Goal: Transaction & Acquisition: Book appointment/travel/reservation

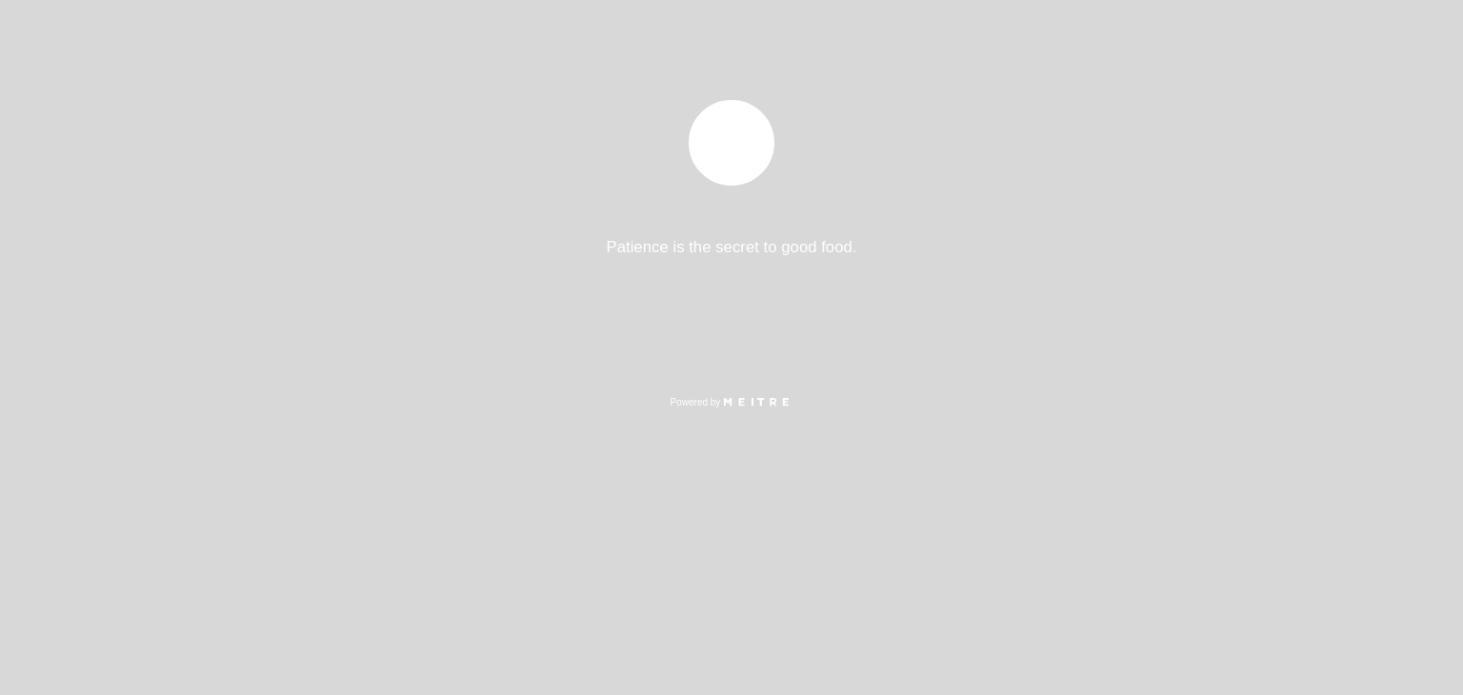
select select "es"
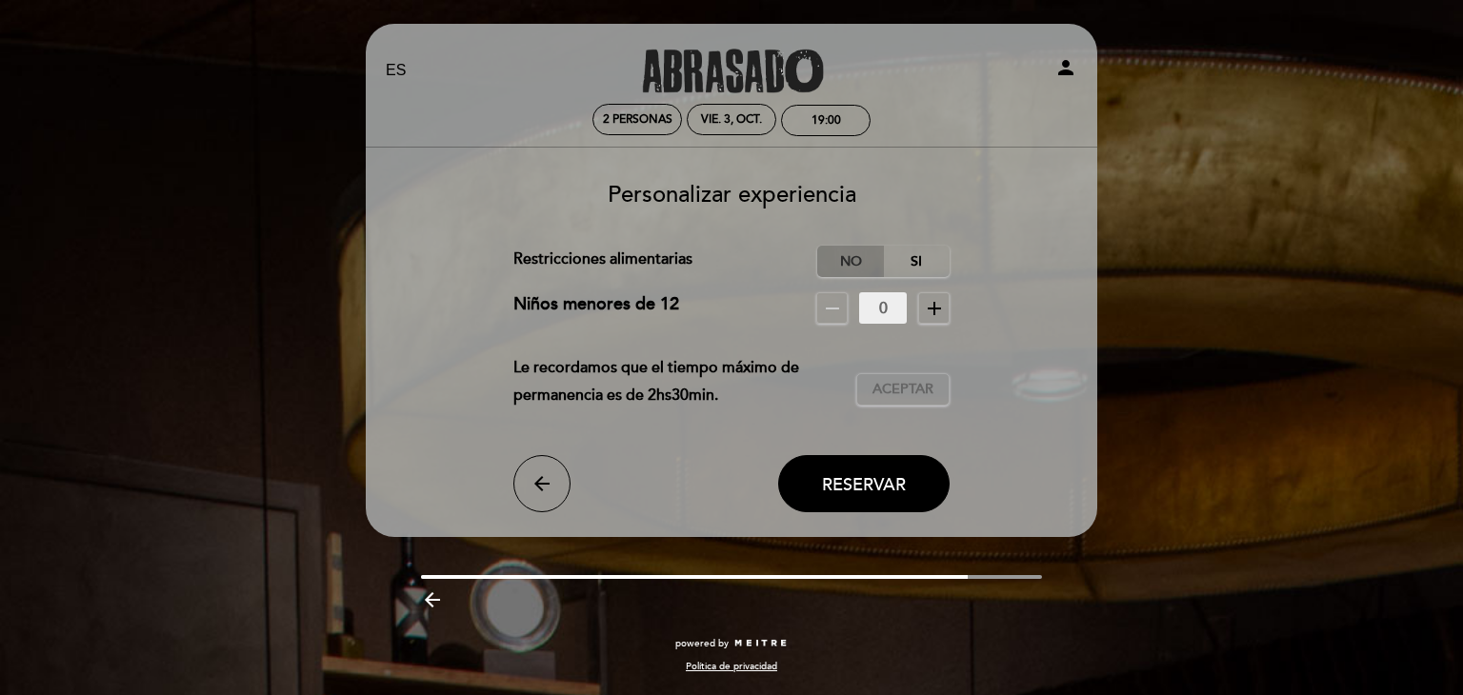
click at [853, 263] on label "No" at bounding box center [850, 261] width 67 height 31
click at [890, 389] on span "Aceptar" at bounding box center [902, 390] width 61 height 20
click at [855, 481] on span "Reservar" at bounding box center [864, 483] width 84 height 21
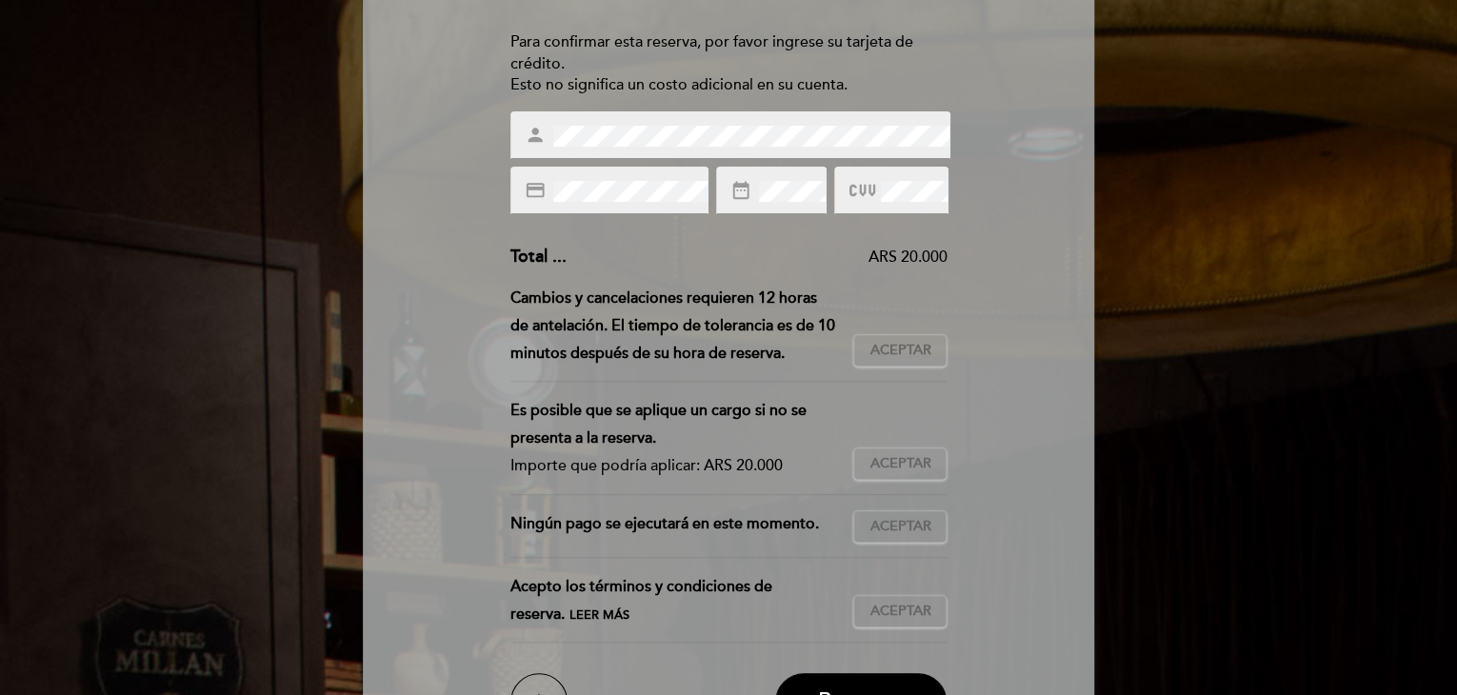
scroll to position [286, 0]
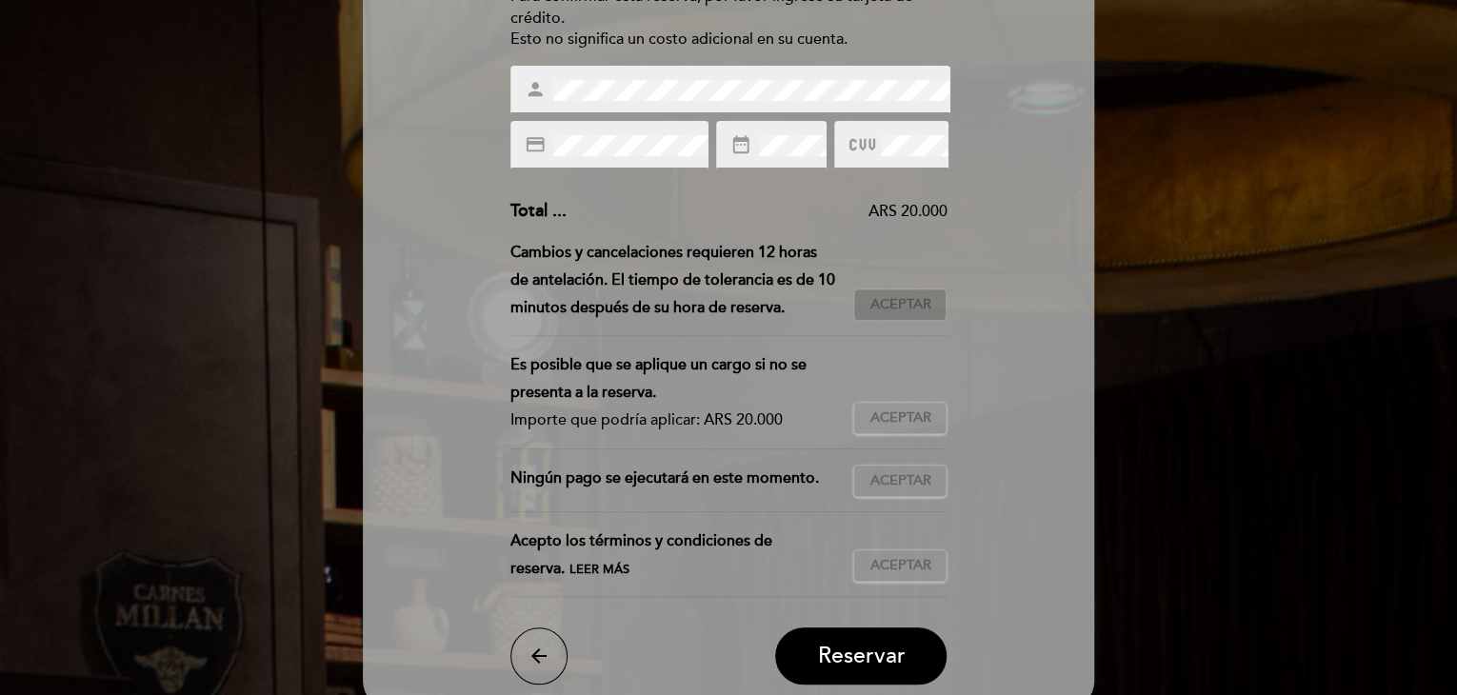
click at [909, 307] on span "Aceptar" at bounding box center [899, 305] width 61 height 20
click at [897, 407] on button "Aceptar Aceptado" at bounding box center [899, 418] width 93 height 32
click at [904, 476] on span "Aceptar" at bounding box center [899, 481] width 61 height 20
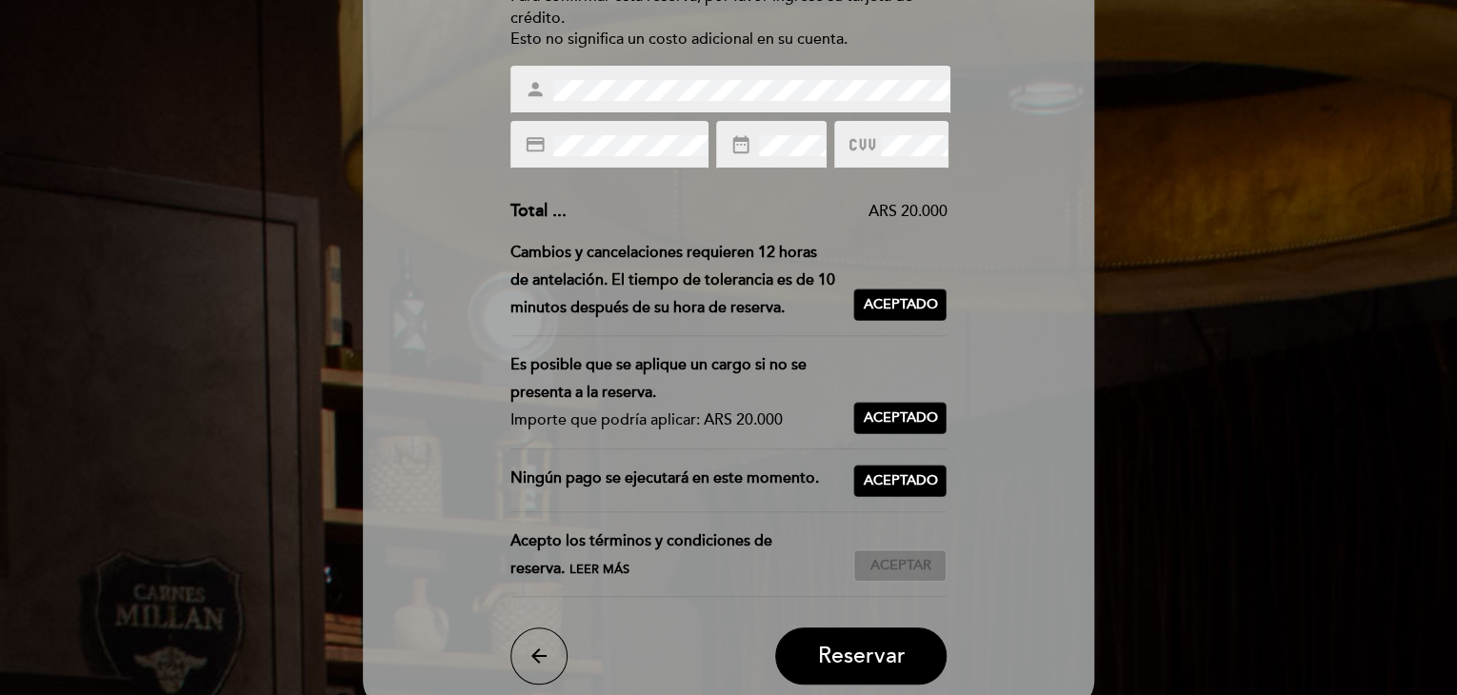
click at [910, 554] on button "Aceptar Aceptado" at bounding box center [899, 565] width 93 height 32
click at [586, 194] on div "Ingrese los detalles de su garantía Para confirmar esta reserva, por favor ingr…" at bounding box center [728, 283] width 705 height 803
click at [611, 188] on div "Ingrese los detalles de su garantía Para confirmar esta reserva, por favor ingr…" at bounding box center [728, 283] width 705 height 803
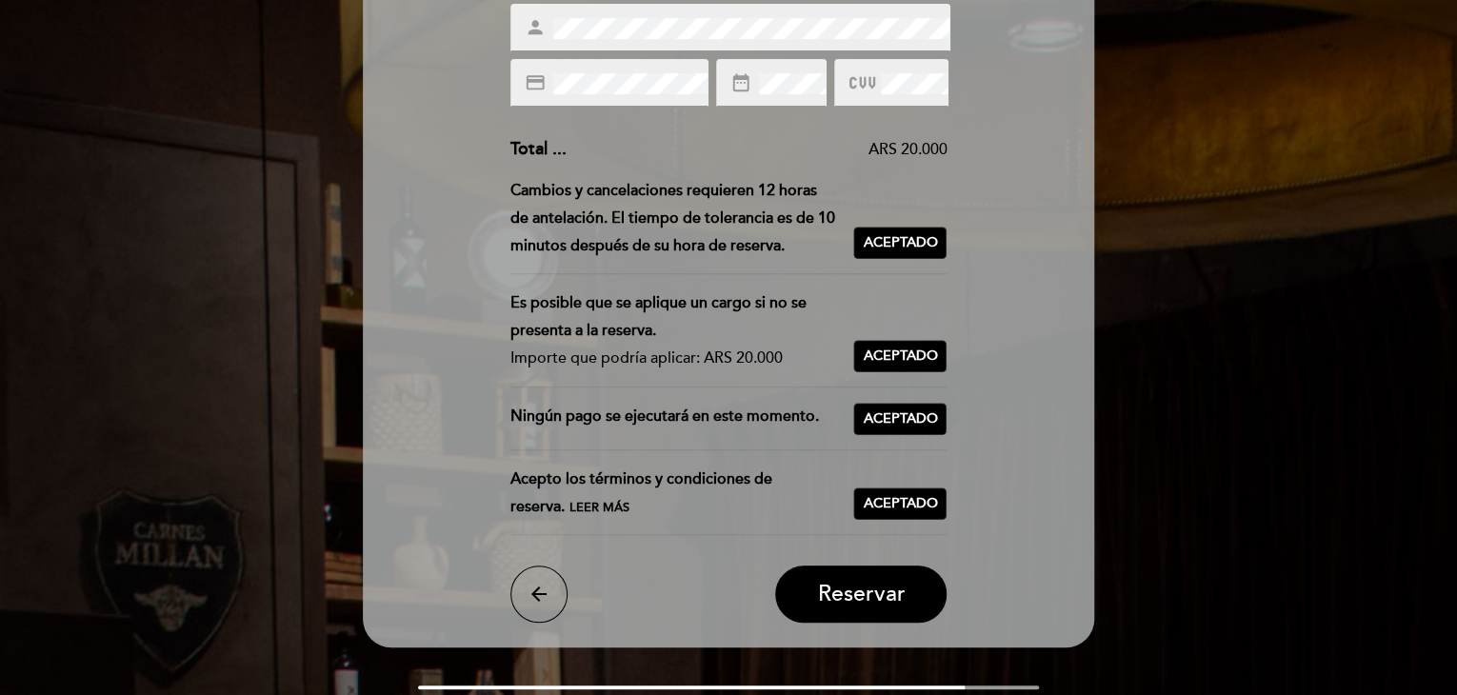
scroll to position [381, 0]
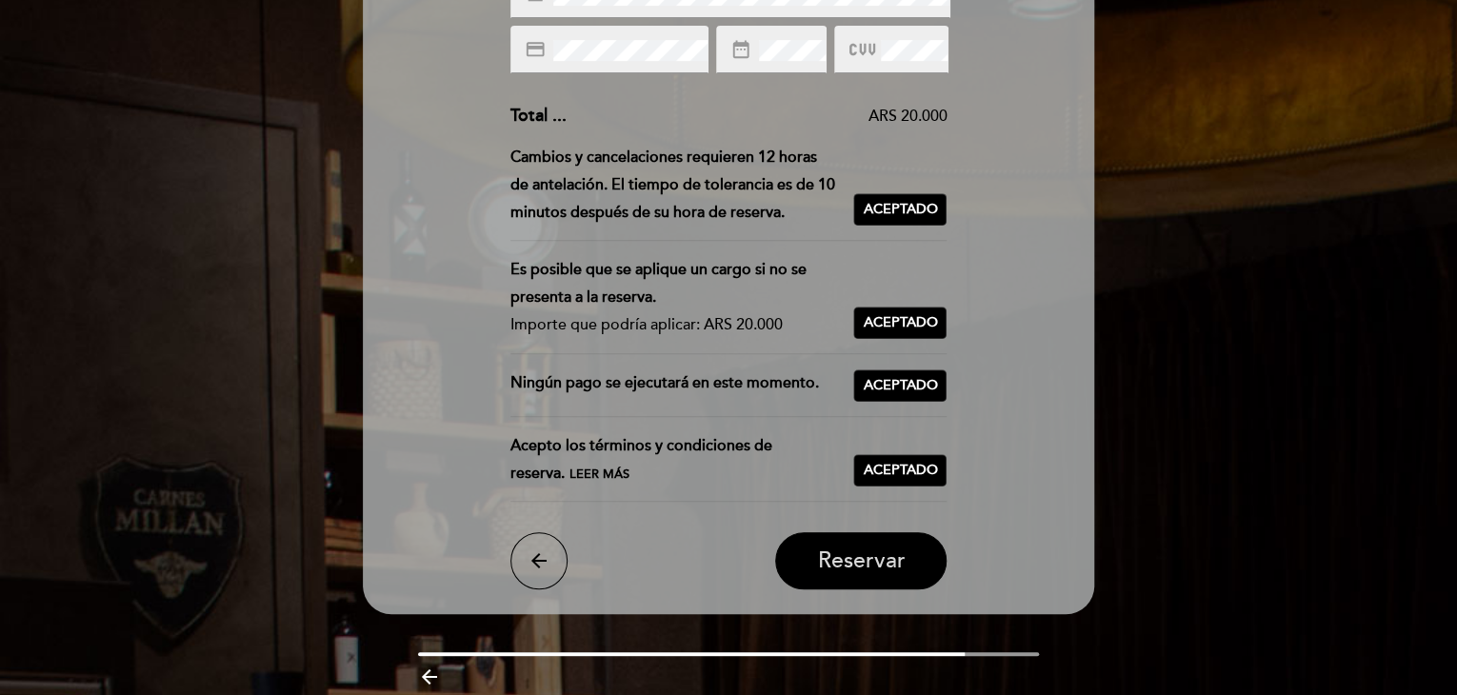
click at [842, 569] on span "Reservar" at bounding box center [861, 562] width 88 height 27
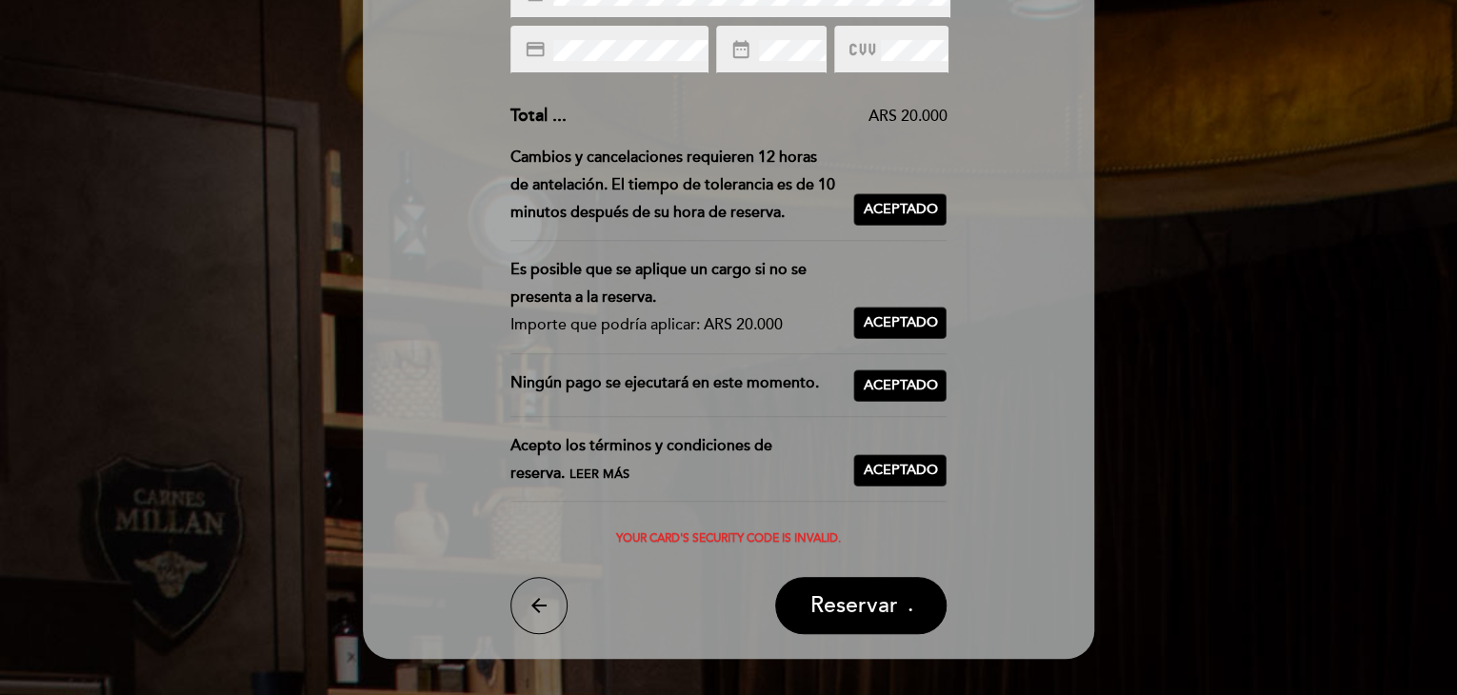
click at [916, 35] on div at bounding box center [891, 50] width 114 height 48
click at [985, 31] on div "Ingrese los detalles de su garantía Para confirmar esta reserva, por favor ingr…" at bounding box center [728, 211] width 705 height 848
click at [872, 607] on span "Reservar" at bounding box center [853, 605] width 88 height 27
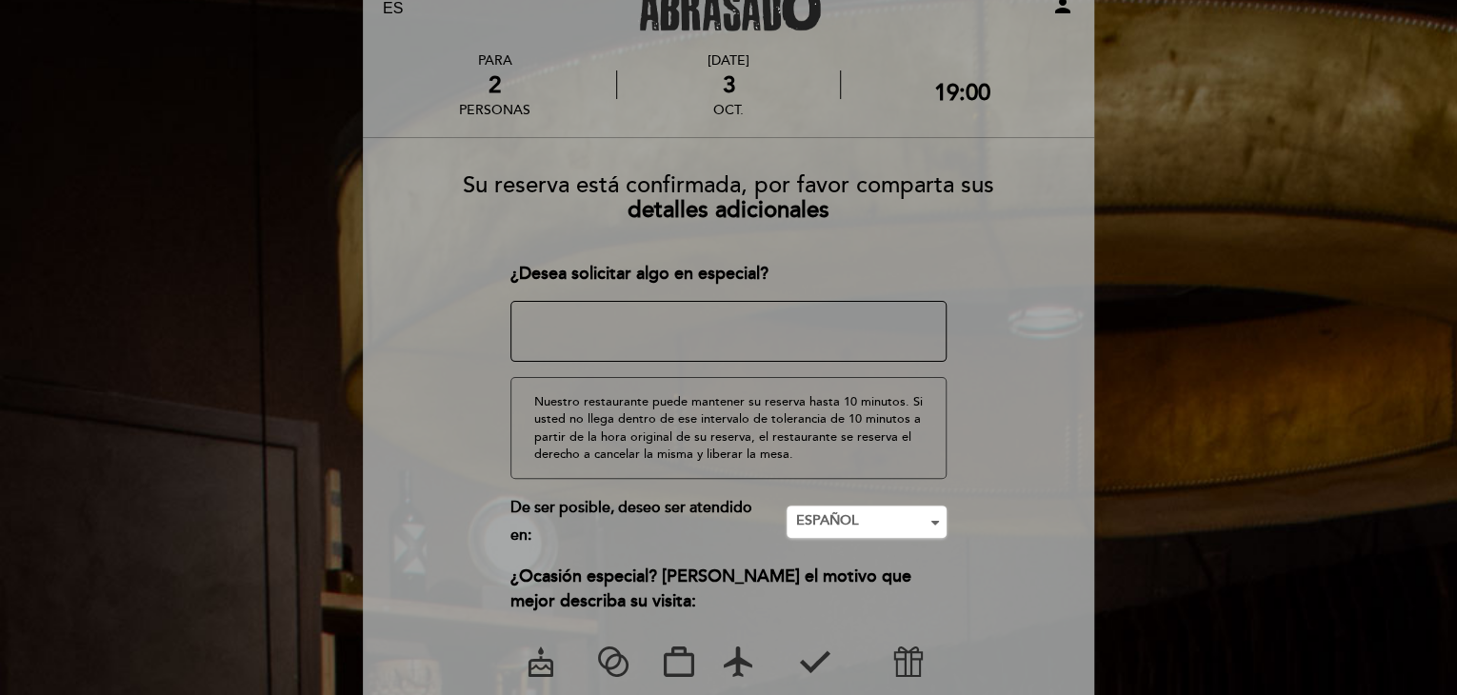
scroll to position [95, 0]
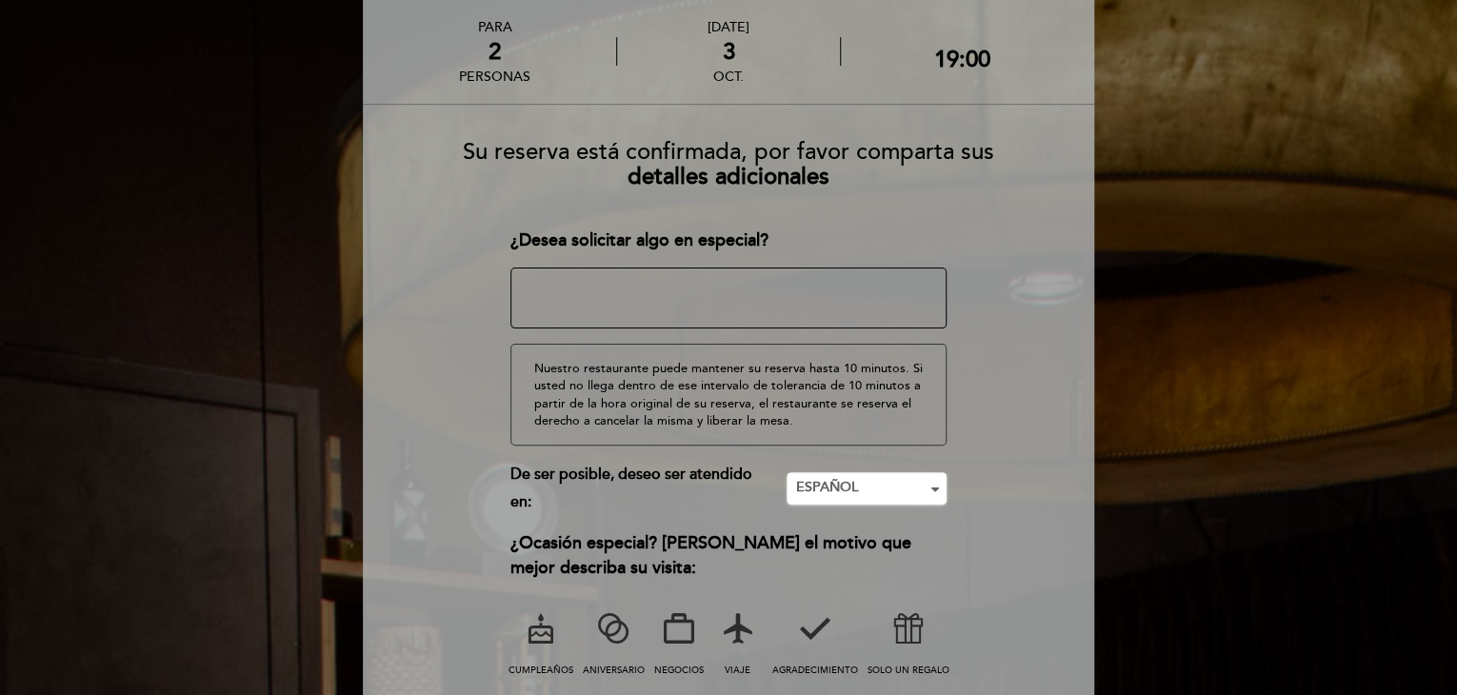
click at [545, 321] on textarea at bounding box center [728, 298] width 437 height 61
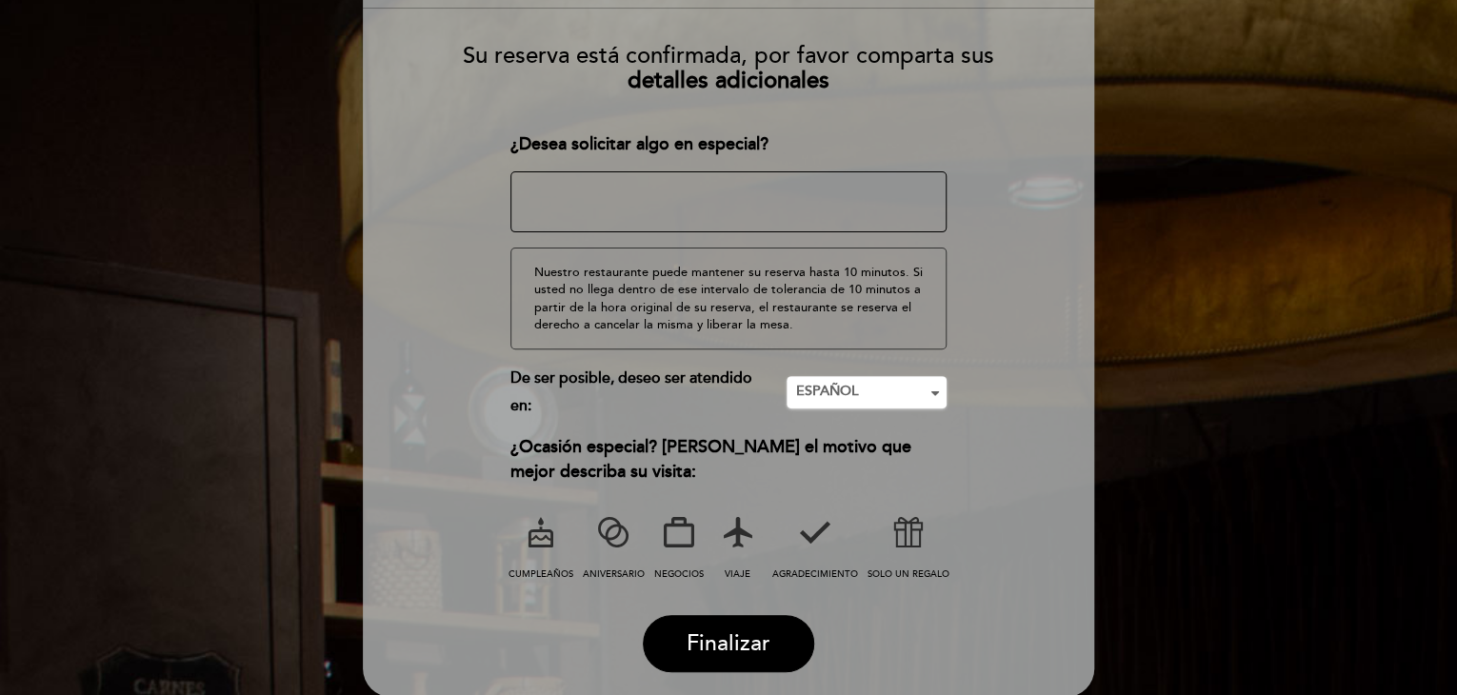
scroll to position [286, 0]
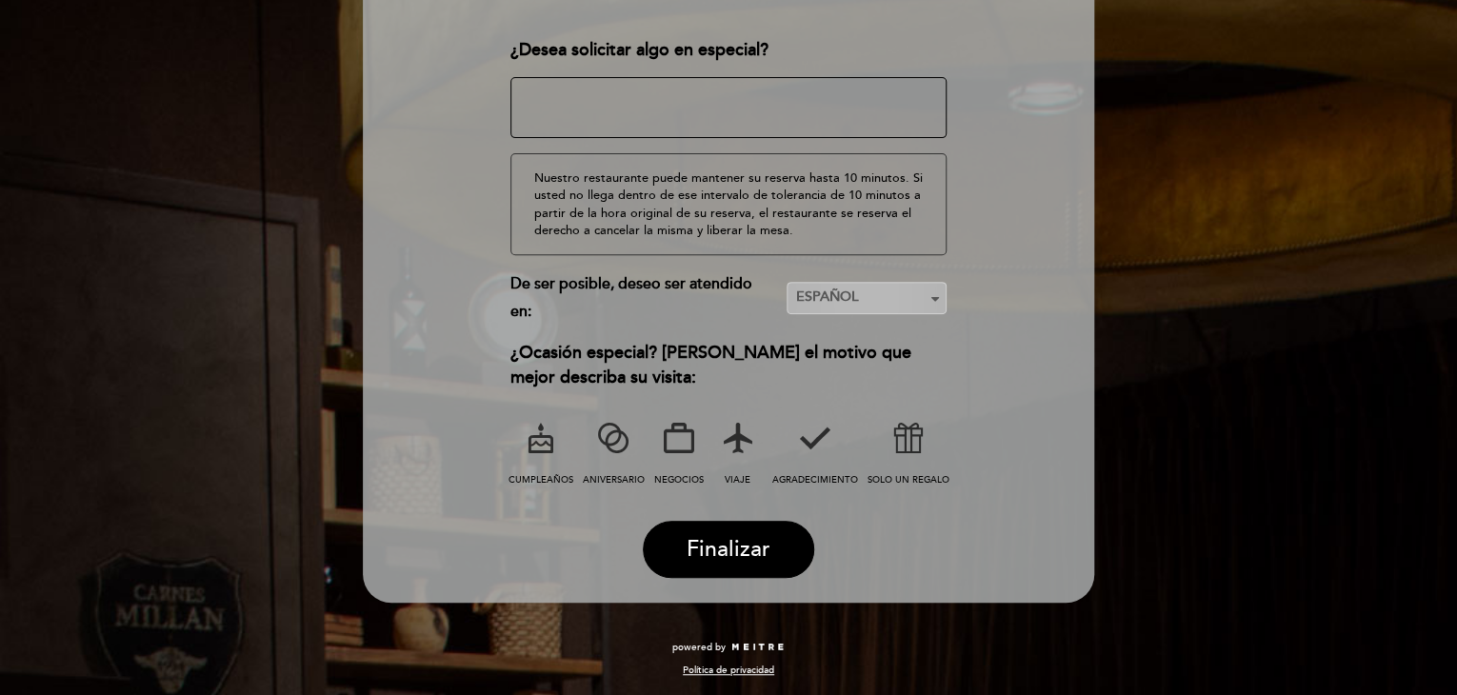
click at [849, 290] on span "ESPAÑOL" at bounding box center [866, 297] width 143 height 19
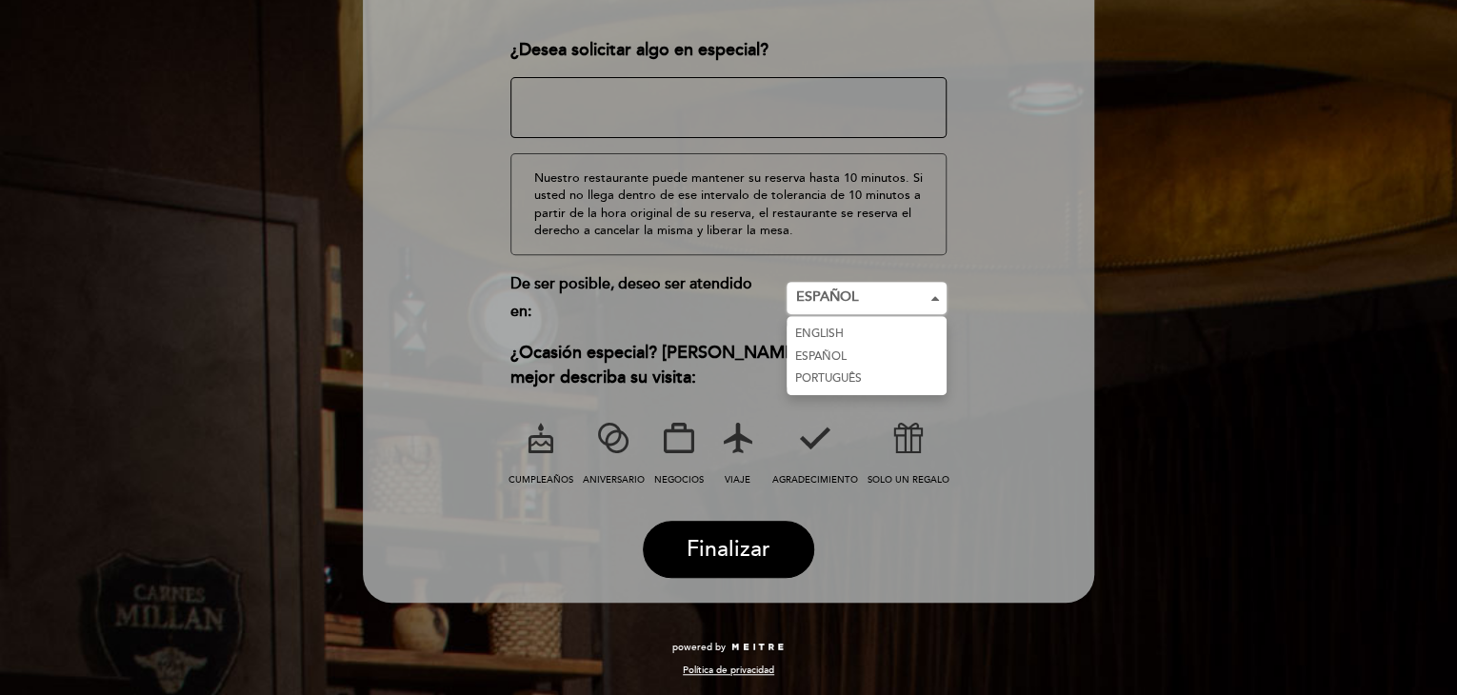
drag, startPoint x: 834, startPoint y: 356, endPoint x: 822, endPoint y: 357, distance: 12.4
click at [833, 355] on link "ESPAÑOL" at bounding box center [867, 357] width 160 height 23
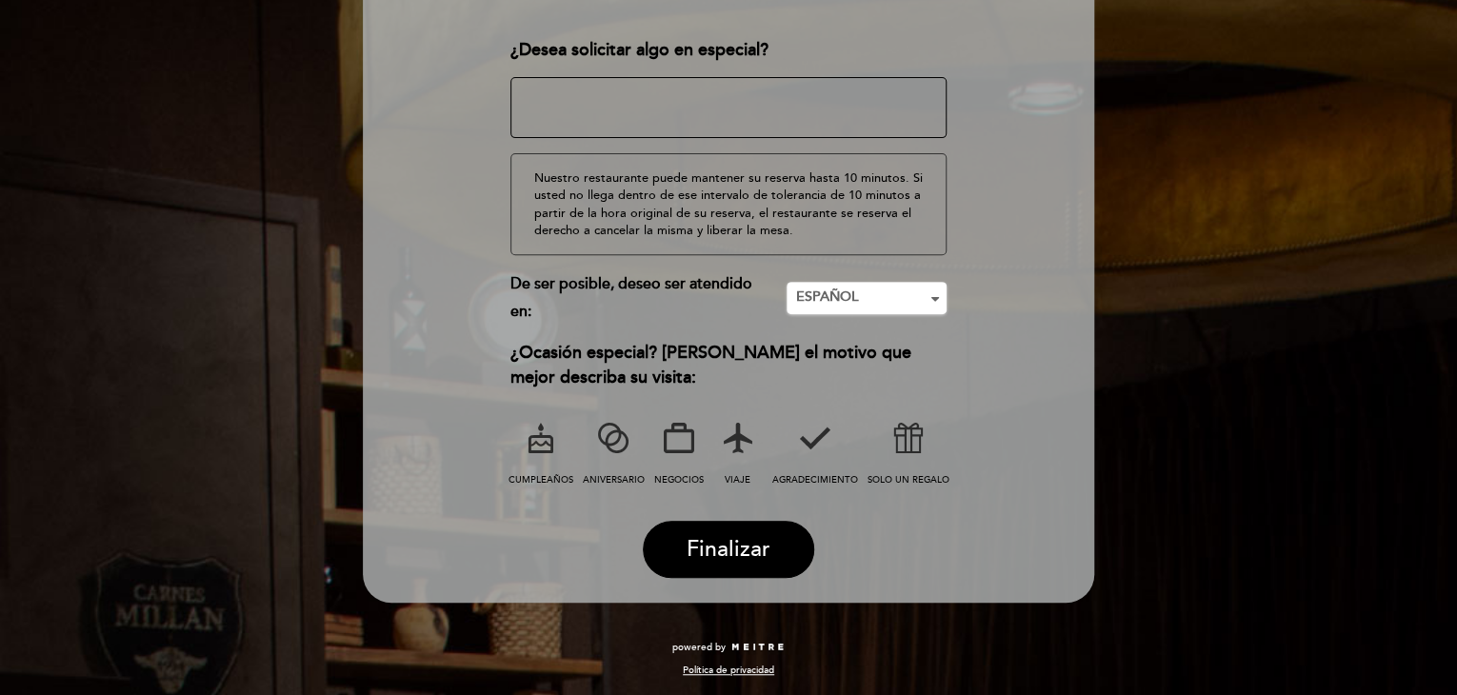
click at [726, 435] on icon at bounding box center [737, 438] width 50 height 50
click at [745, 554] on span "Finalizar" at bounding box center [729, 549] width 84 height 27
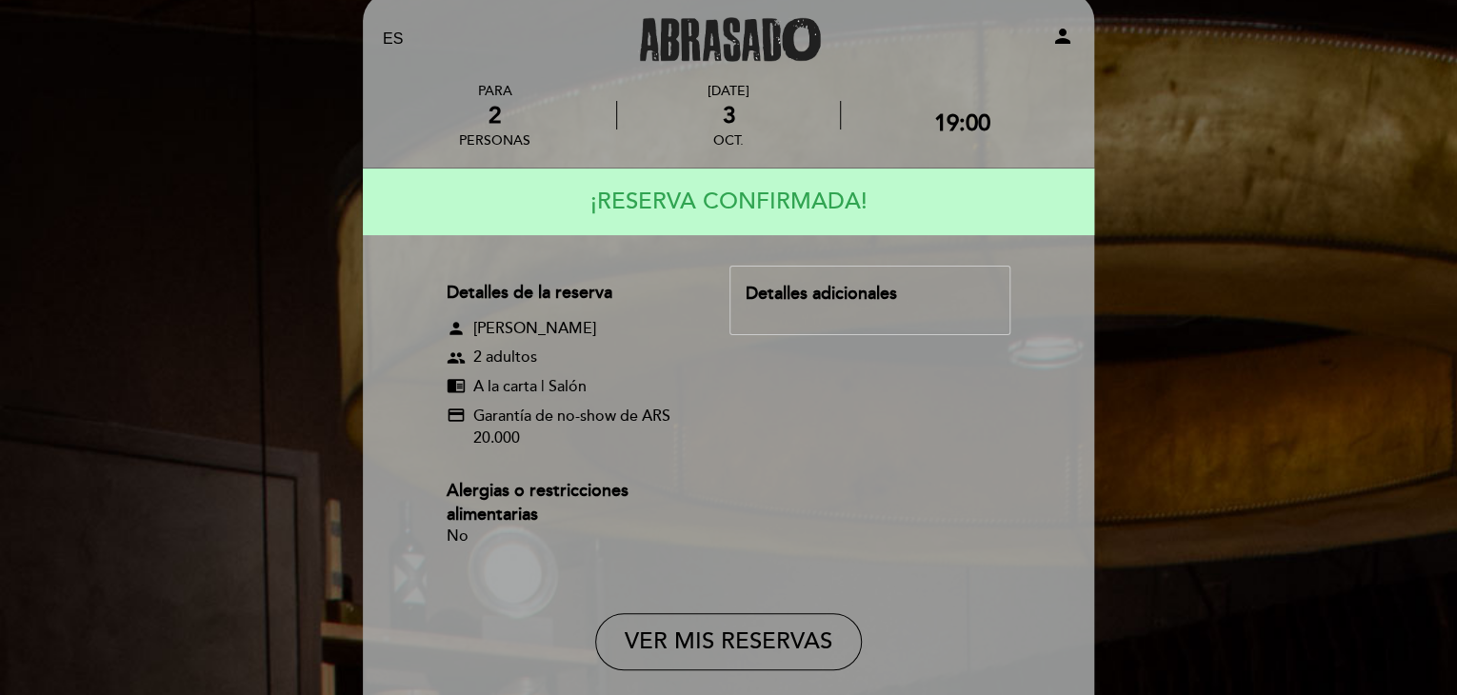
scroll to position [0, 0]
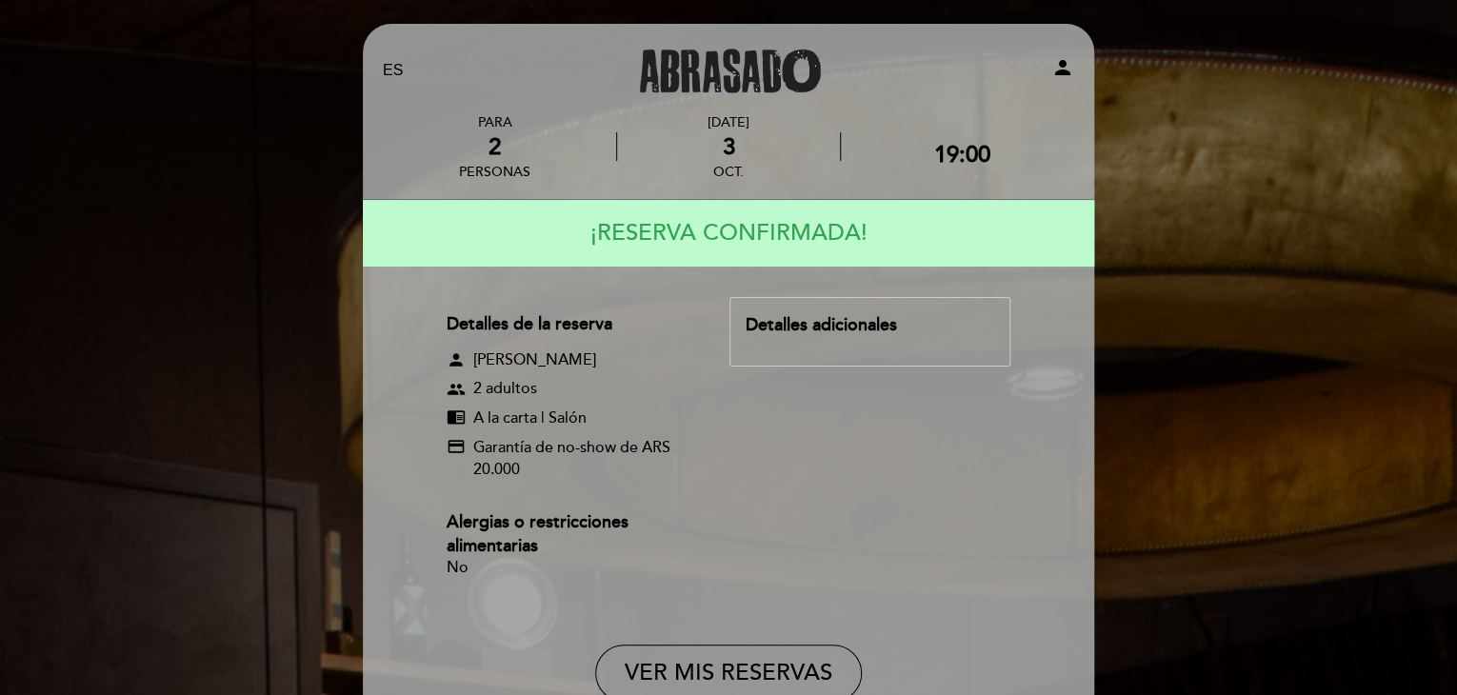
click at [1209, 323] on div "EN ES PT Abrasado person PARA 2 personas [DATE] 19:00" at bounding box center [728, 443] width 1457 height 886
